Goal: Task Accomplishment & Management: Use online tool/utility

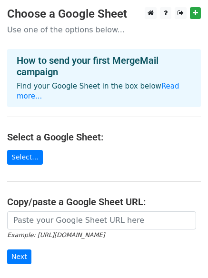
scroll to position [103, 0]
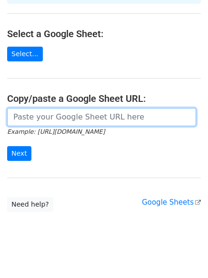
click at [82, 108] on input "url" at bounding box center [101, 117] width 189 height 18
paste input "https://docs.google.com/spreadsheets/d/1-lBbN2qzLbkaBCu7KrJ4U81_fqcu7GGNe7_6jz4…"
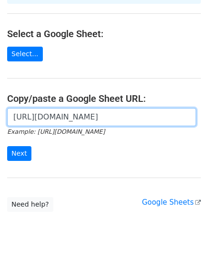
scroll to position [0, 205]
type input "https://docs.google.com/spreadsheets/d/1-lBbN2qzLbkaBCu7KrJ4U81_fqcu7GGNe7_6jz4…"
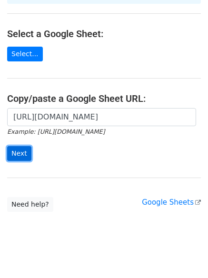
scroll to position [0, 0]
click at [20, 146] on input "Next" at bounding box center [19, 153] width 24 height 15
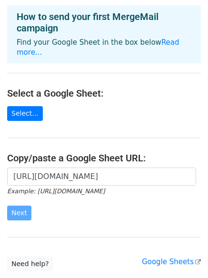
scroll to position [103, 0]
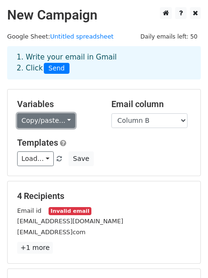
click at [55, 120] on link "Copy/paste..." at bounding box center [46, 120] width 58 height 15
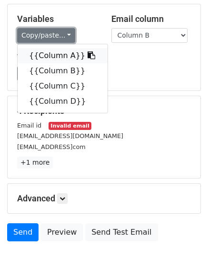
scroll to position [82, 0]
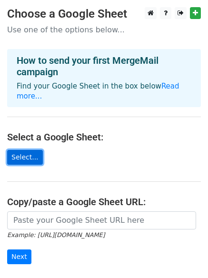
click at [23, 152] on link "Select..." at bounding box center [25, 157] width 36 height 15
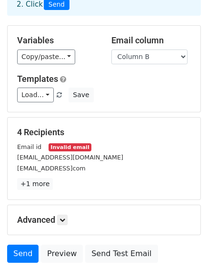
scroll to position [95, 0]
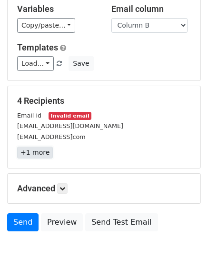
click at [40, 151] on link "+1 more" at bounding box center [35, 153] width 36 height 12
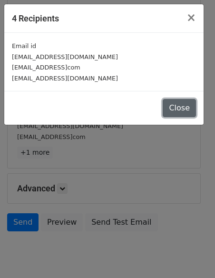
click at [180, 108] on button "Close" at bounding box center [179, 108] width 33 height 18
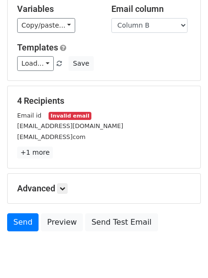
drag, startPoint x: 42, startPoint y: 114, endPoint x: 100, endPoint y: 114, distance: 58.1
click at [100, 114] on div "Email id Invalid email" at bounding box center [104, 115] width 188 height 11
click at [101, 115] on div "Email id Invalid email" at bounding box center [104, 115] width 188 height 11
drag, startPoint x: 64, startPoint y: 116, endPoint x: 43, endPoint y: 116, distance: 21.0
click at [43, 116] on div "Email id Invalid email" at bounding box center [104, 115] width 188 height 11
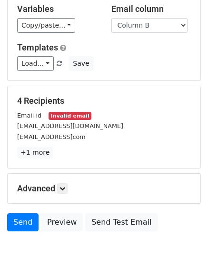
click at [43, 117] on div "Email id Invalid email" at bounding box center [104, 115] width 188 height 11
click at [33, 117] on small "Email id" at bounding box center [29, 115] width 24 height 7
click at [57, 194] on h5 "Advanced" at bounding box center [104, 188] width 174 height 10
click at [57, 189] on h5 "Advanced" at bounding box center [104, 188] width 174 height 10
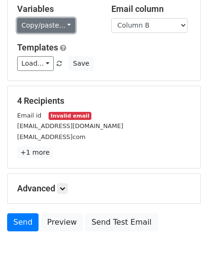
click at [40, 28] on link "Copy/paste..." at bounding box center [46, 25] width 58 height 15
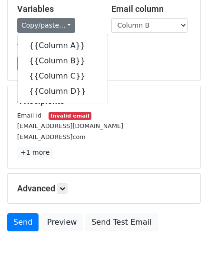
click at [139, 71] on div "Load... No templates saved Save" at bounding box center [104, 63] width 188 height 15
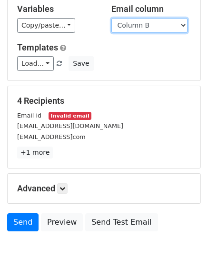
click at [149, 30] on select "Column A Column B Column C Column D" at bounding box center [149, 25] width 76 height 15
click at [111, 18] on select "Column A Column B Column C Column D" at bounding box center [149, 25] width 76 height 15
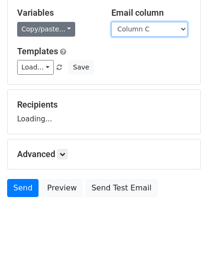
scroll to position [91, 0]
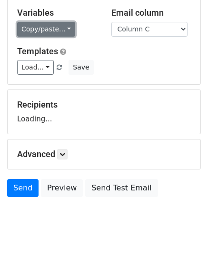
click at [52, 29] on link "Copy/paste..." at bounding box center [46, 29] width 58 height 15
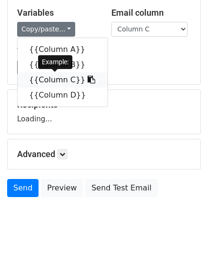
click at [53, 76] on link "{{Column C}}" at bounding box center [63, 79] width 90 height 15
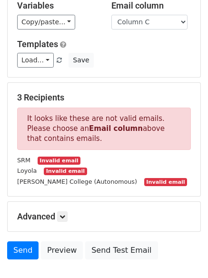
scroll to position [18, 0]
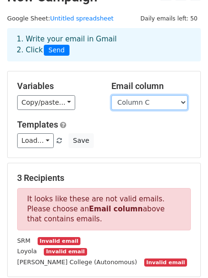
click at [124, 107] on select "Column A Column B Column C Column D" at bounding box center [149, 102] width 76 height 15
select select "Column B"
click at [111, 95] on select "Column A Column B Column C Column D" at bounding box center [149, 102] width 76 height 15
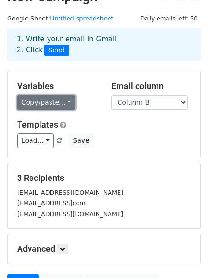
click at [55, 101] on link "Copy/paste..." at bounding box center [46, 102] width 58 height 15
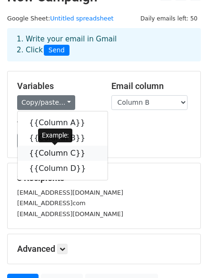
click at [59, 151] on link "{{Column C}}" at bounding box center [63, 153] width 90 height 15
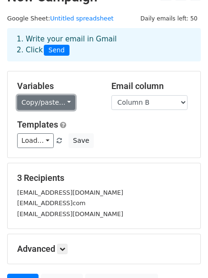
click at [44, 108] on link "Copy/paste..." at bounding box center [46, 102] width 58 height 15
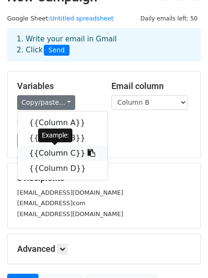
click at [57, 152] on link "{{Column C}}" at bounding box center [63, 153] width 90 height 15
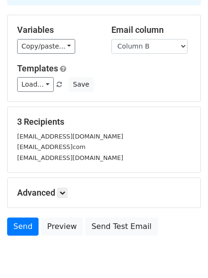
scroll to position [113, 0]
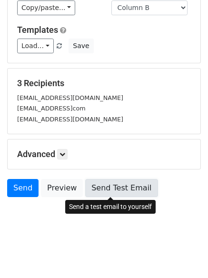
click at [129, 187] on link "Send Test Email" at bounding box center [121, 188] width 72 height 18
